Goal: Task Accomplishment & Management: Manage account settings

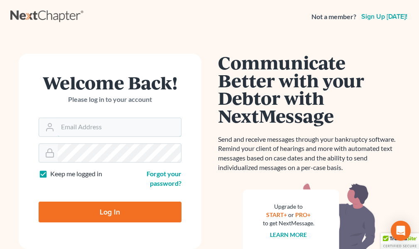
type input "[EMAIL_ADDRESS][DOMAIN_NAME]"
click at [50, 174] on label "Keep me logged in" at bounding box center [76, 174] width 52 height 10
click at [54, 174] on input "Keep me logged in" at bounding box center [56, 171] width 5 height 5
checkbox input "false"
click at [111, 212] on input "Log In" at bounding box center [110, 212] width 143 height 21
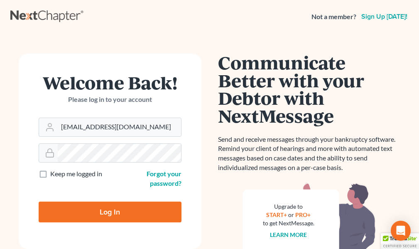
type input "Thinking..."
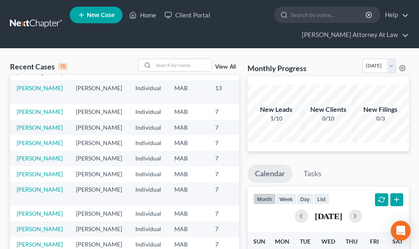
scroll to position [205, 0]
